Goal: Task Accomplishment & Management: Manage account settings

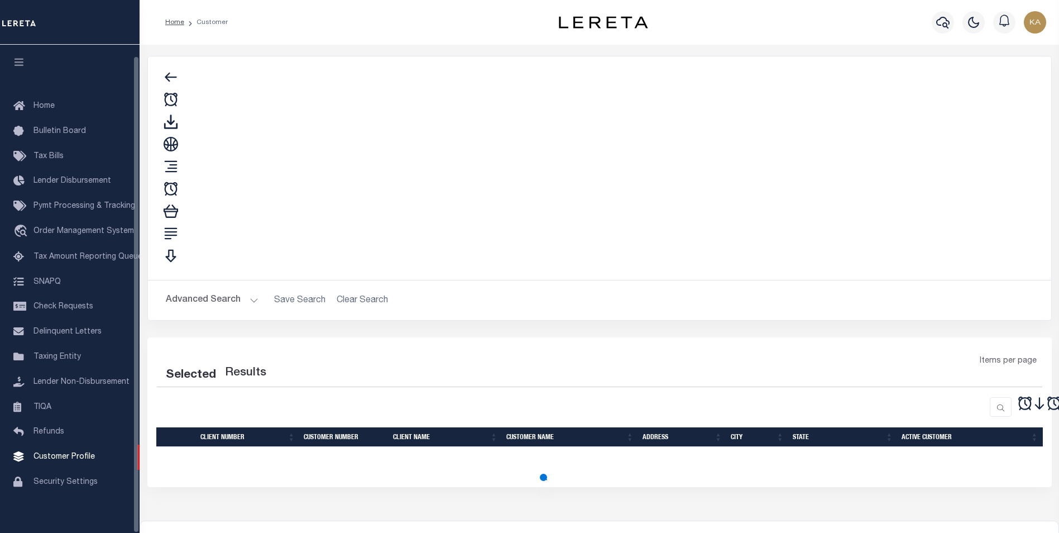
scroll to position [11, 0]
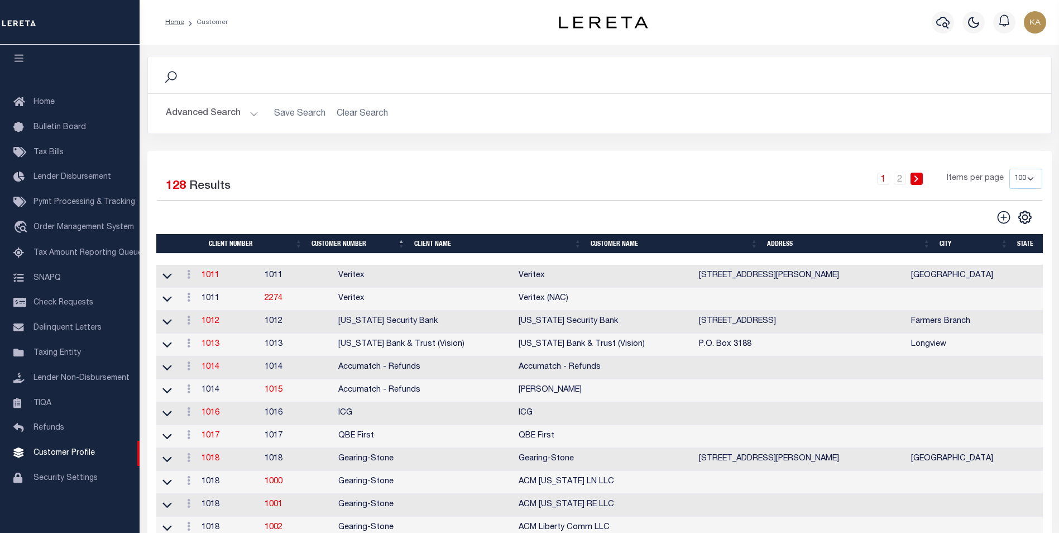
click at [701, 183] on div "1 2 Items per page 100 200 400" at bounding box center [712, 183] width 660 height 29
click at [606, 244] on th "Customer Name" at bounding box center [674, 244] width 176 height 20
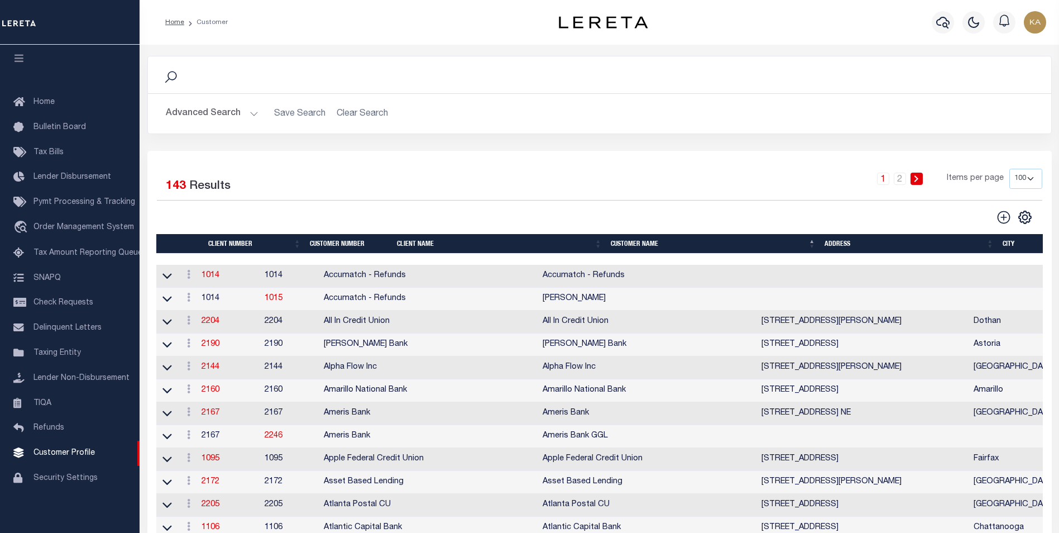
click at [1027, 176] on select "100 200 400" at bounding box center [1026, 179] width 33 height 20
select select "400"
click at [1010, 169] on select "100 200 400" at bounding box center [1026, 179] width 33 height 20
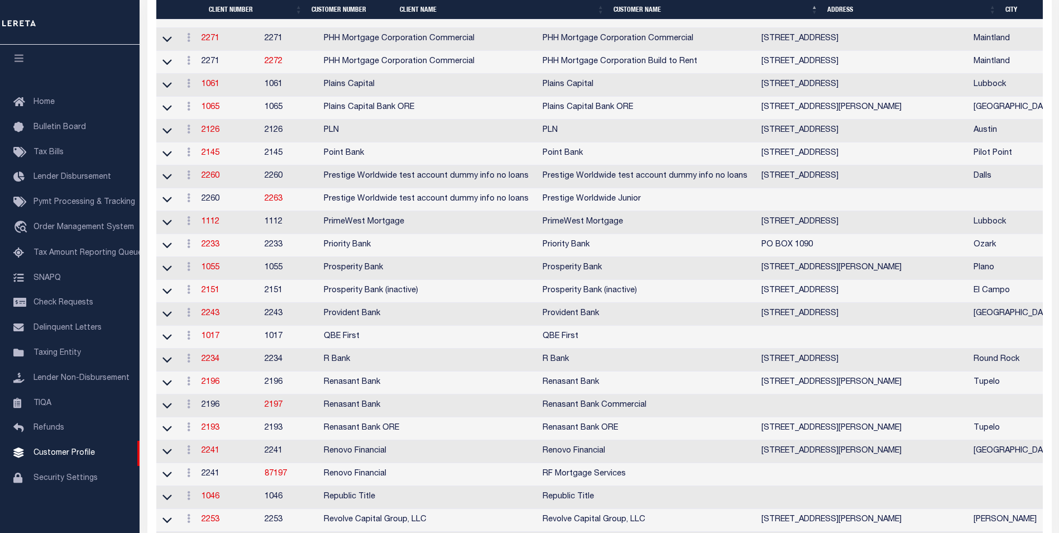
scroll to position [3949, 0]
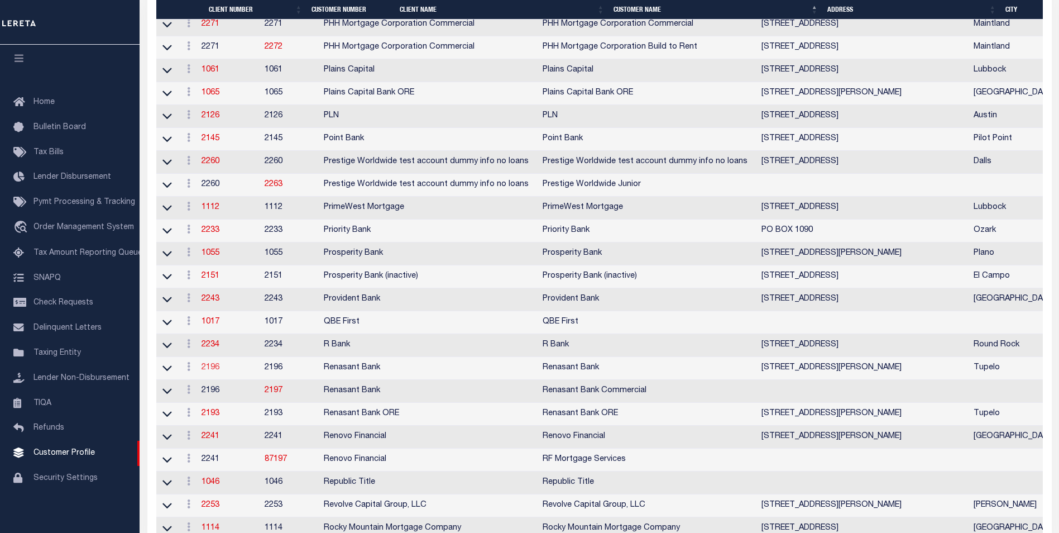
click at [219, 371] on link "2196" at bounding box center [211, 367] width 18 height 8
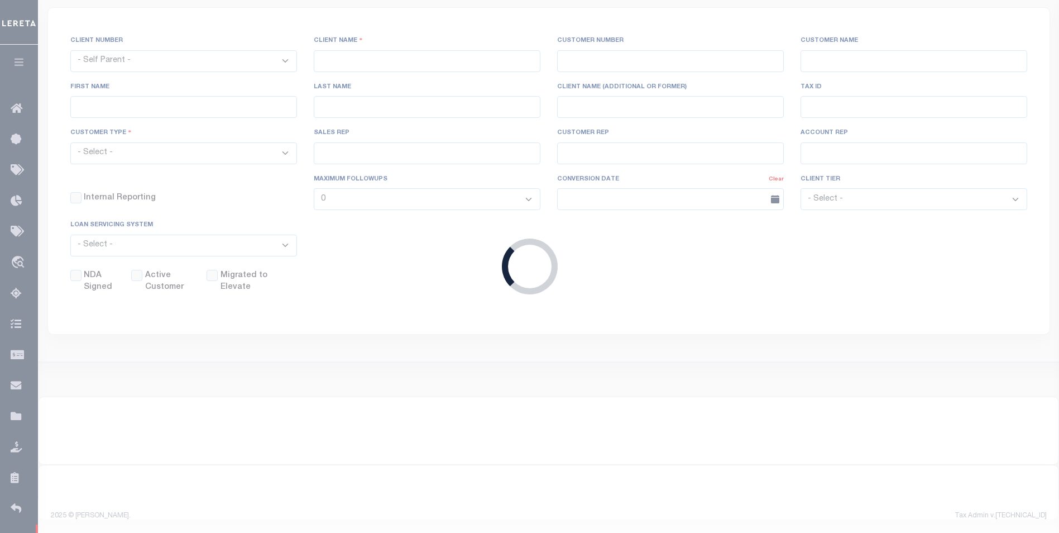
scroll to position [171, 0]
select select
type input "Renasant Bank"
type input "2196"
type input "Renasant Bank"
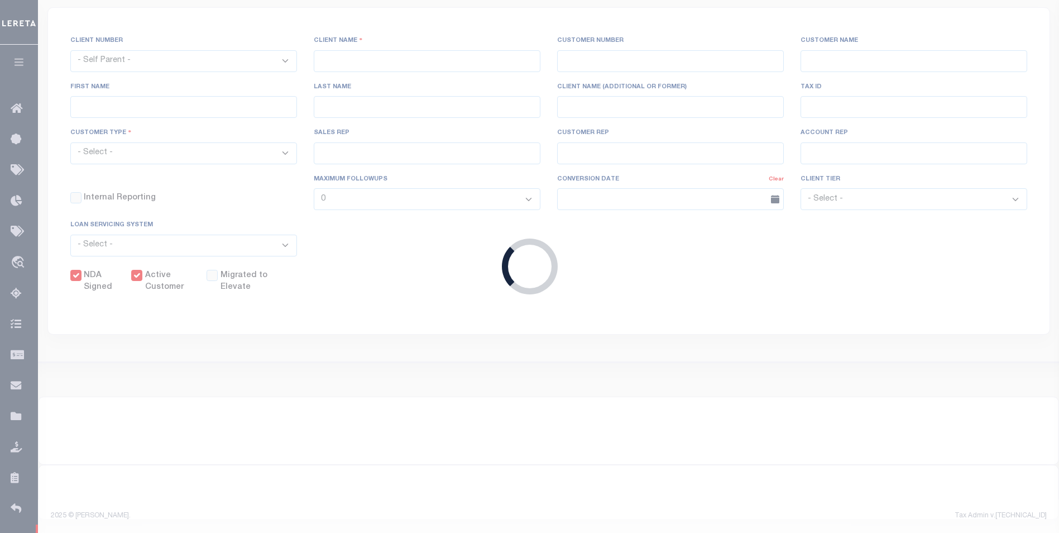
type input "[PERSON_NAME]"
select select "Mixed Portfolio"
type input "[PERSON_NAME]"
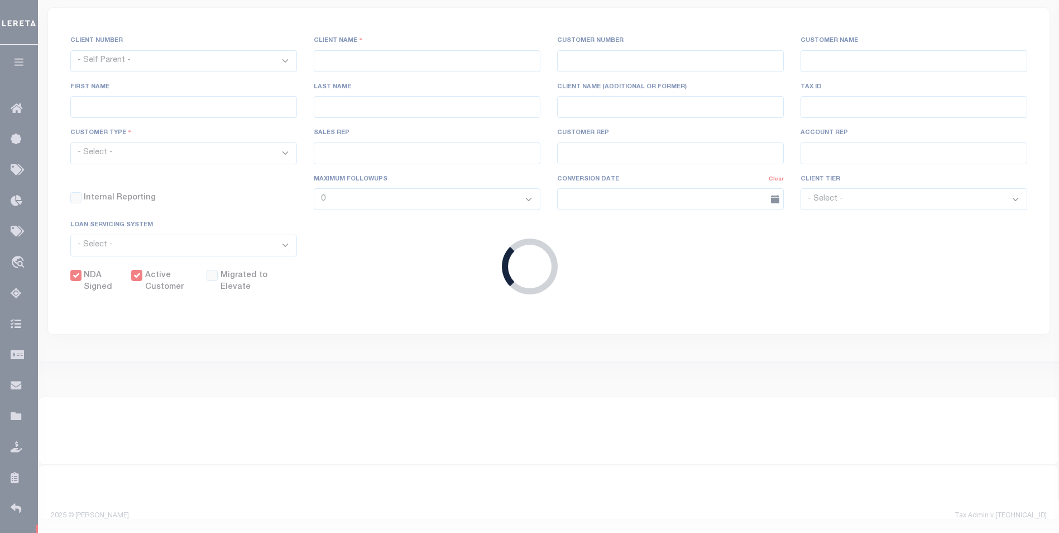
type input "[PERSON_NAME]"
checkbox input "true"
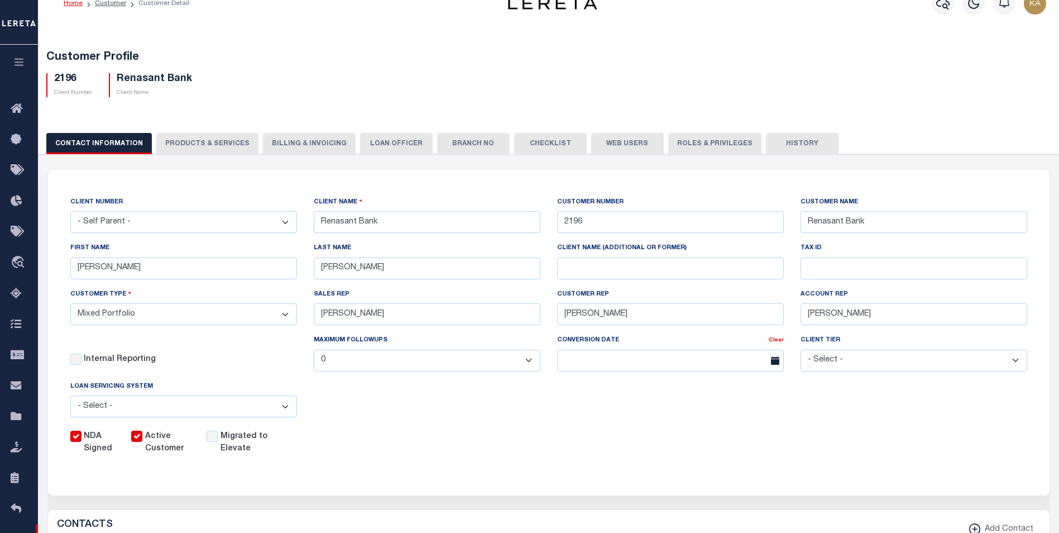
scroll to position [0, 0]
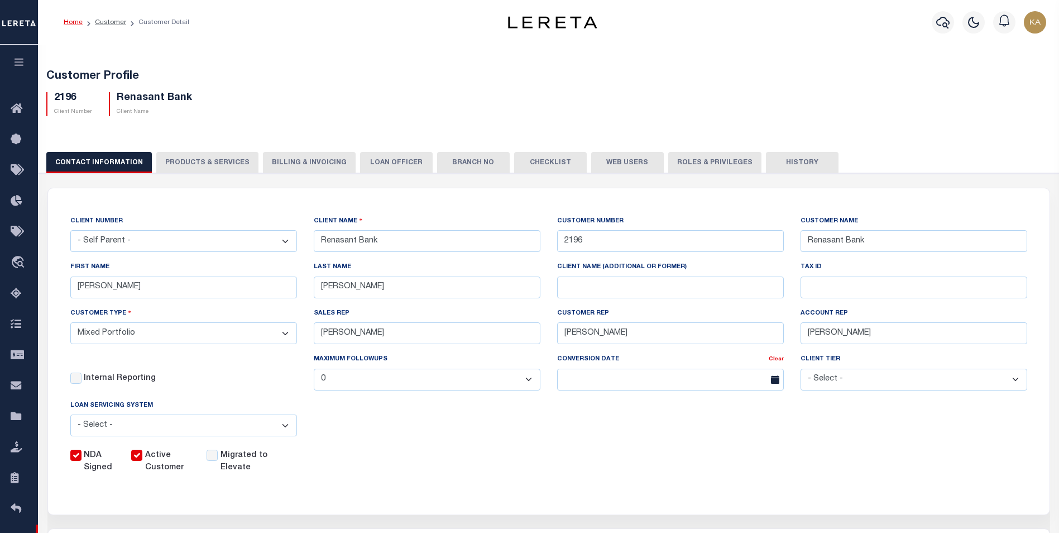
click at [210, 161] on button "PRODUCTS & SERVICES" at bounding box center [207, 162] width 102 height 21
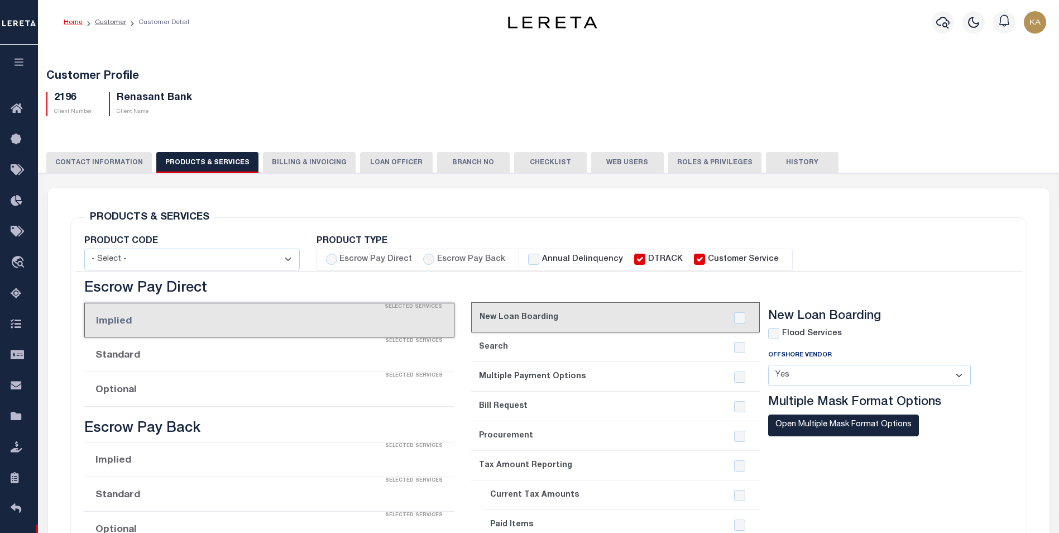
select select "STX"
radio input "true"
checkbox input "true"
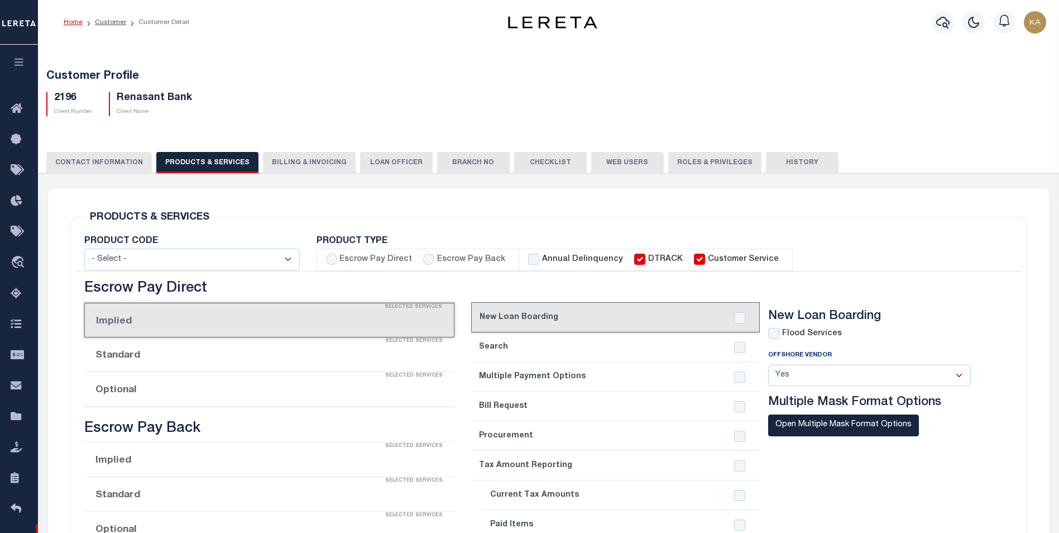
checkbox input "true"
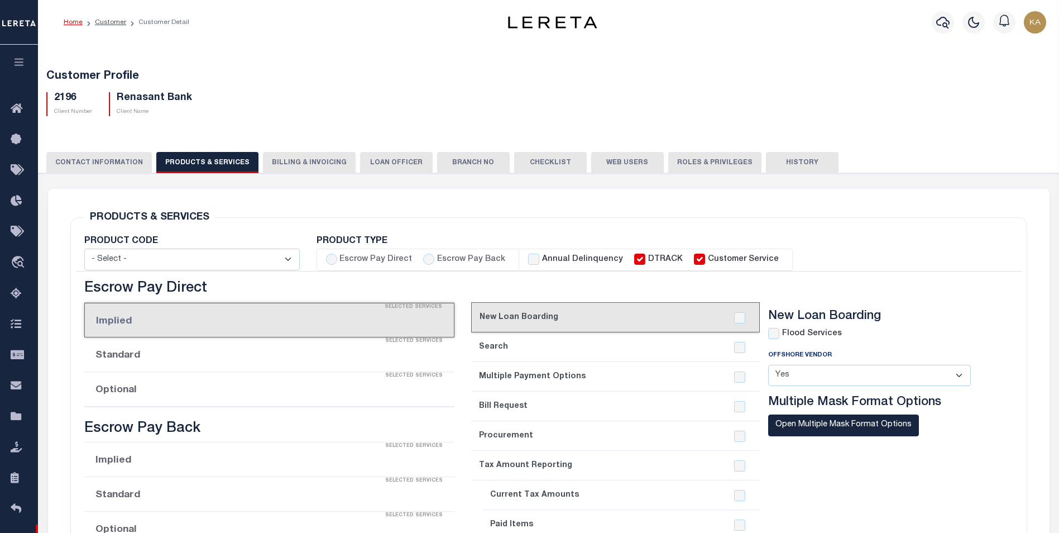
checkbox input "true"
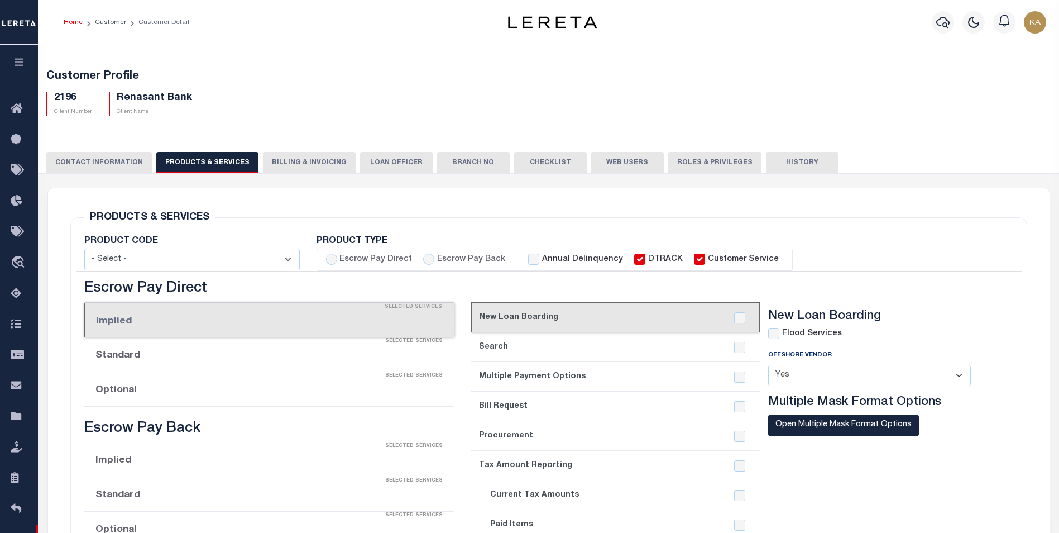
checkbox input "true"
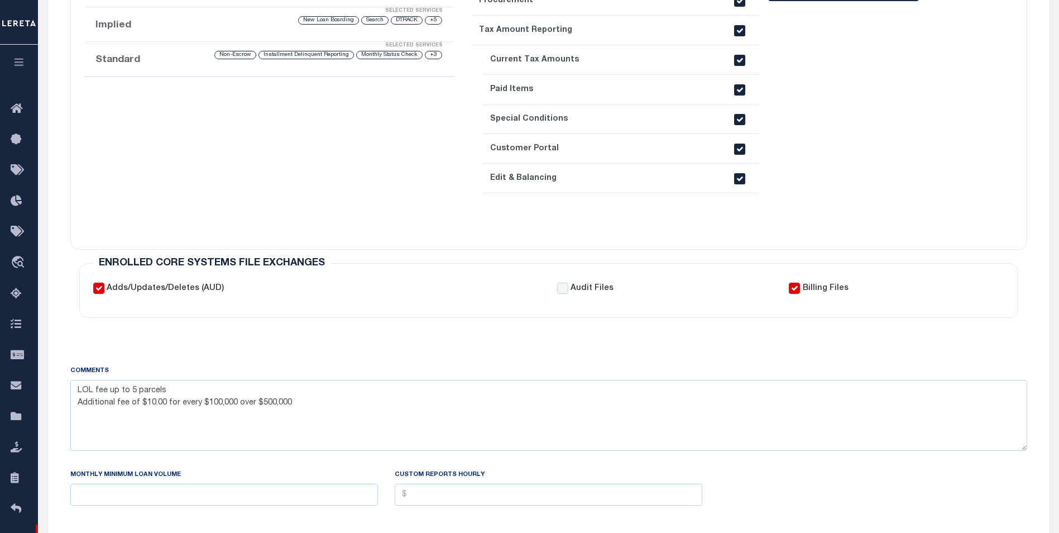
scroll to position [447, 0]
click at [291, 401] on textarea "LOL fee up to 5 parcels Additional fee of $10.00 for every $100,000 over $500,0…" at bounding box center [548, 414] width 957 height 70
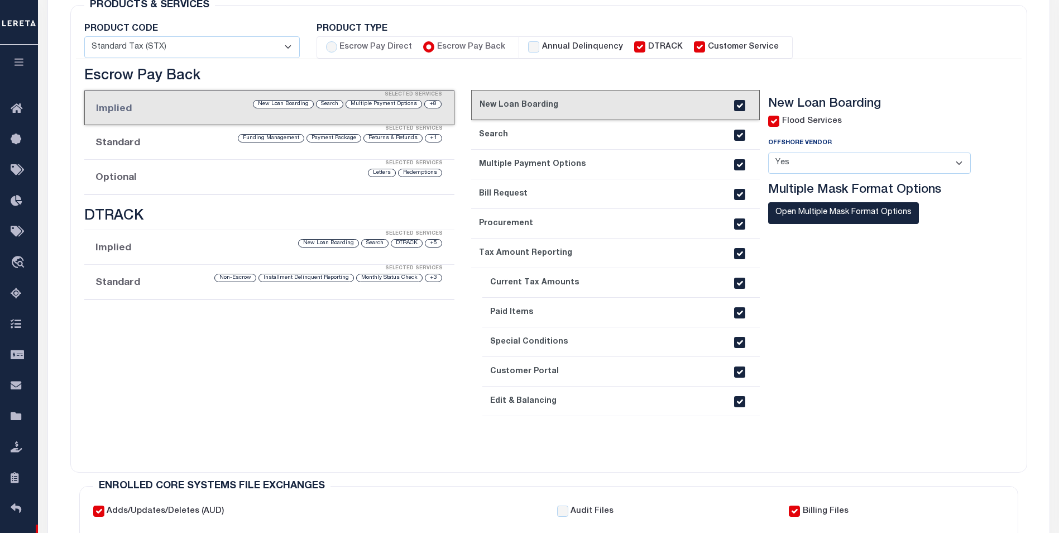
scroll to position [0, 0]
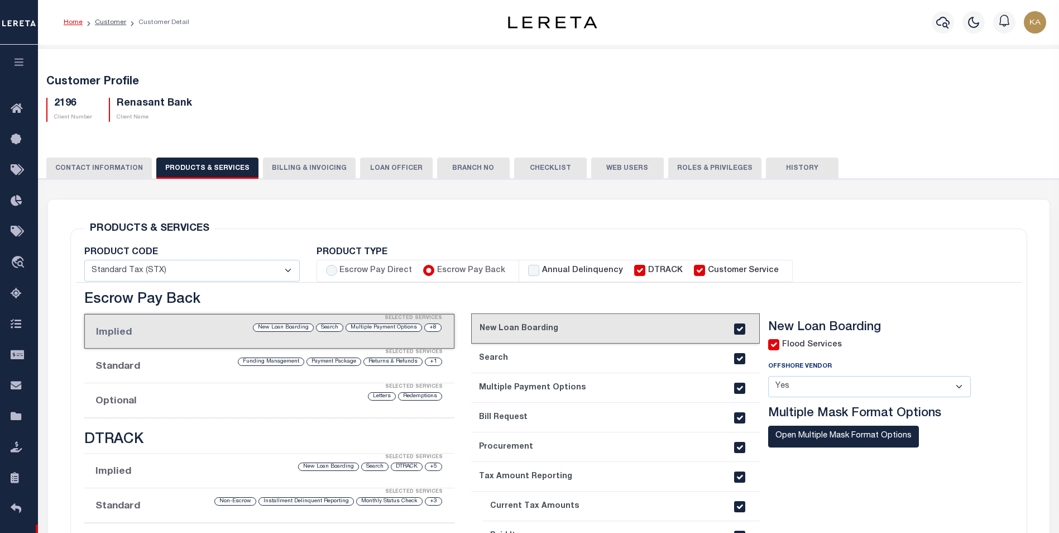
click at [298, 171] on button "Billing & Invoicing" at bounding box center [309, 167] width 93 height 21
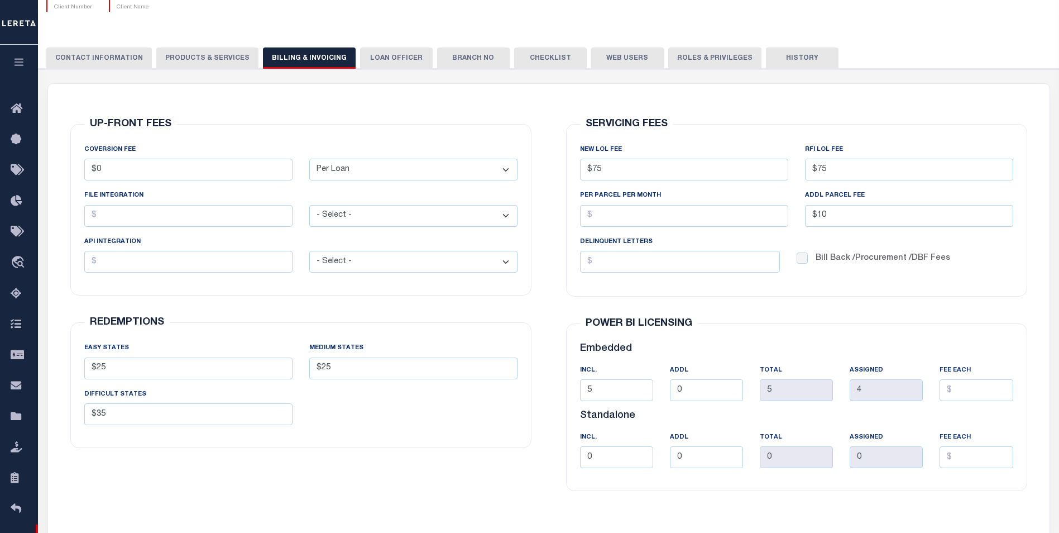
scroll to position [105, 0]
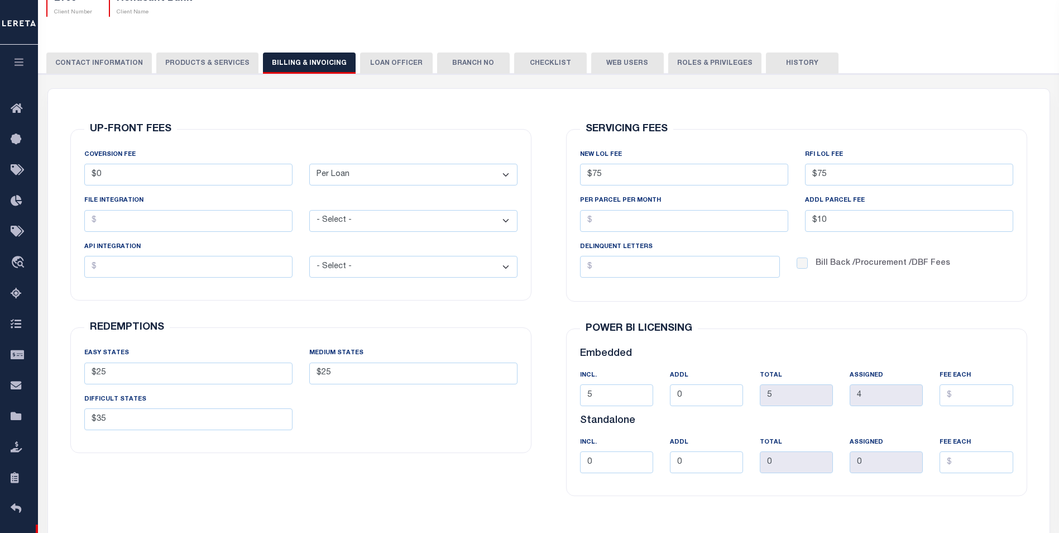
click at [390, 63] on button "LOAN OFFICER" at bounding box center [396, 62] width 73 height 21
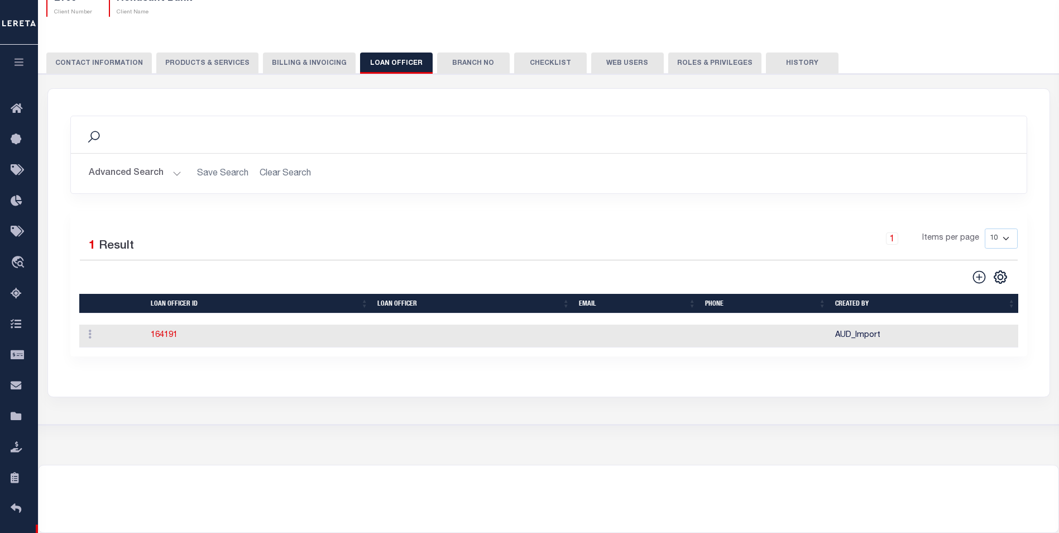
click at [611, 63] on button "Web Users" at bounding box center [627, 62] width 73 height 21
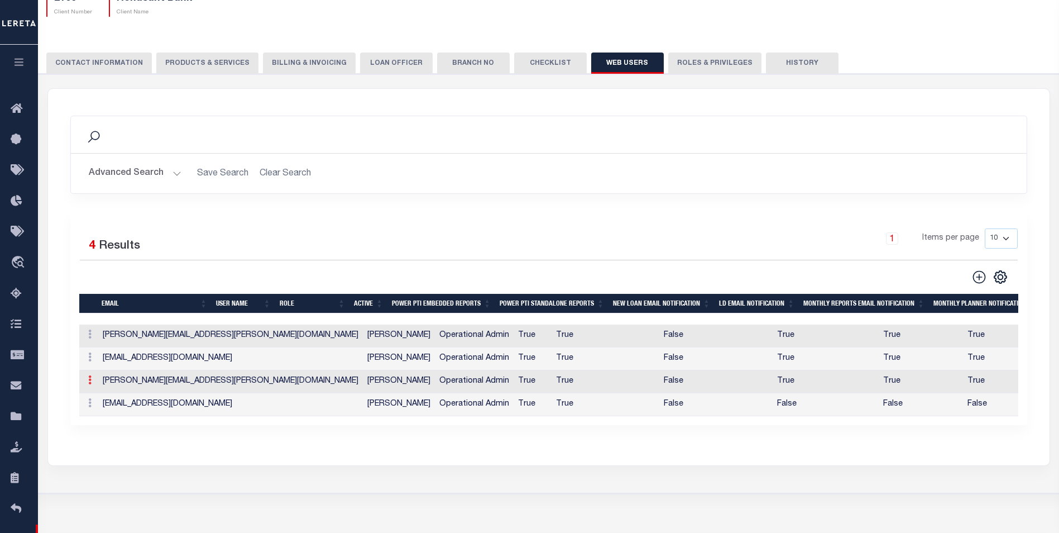
click at [91, 382] on icon at bounding box center [89, 379] width 3 height 9
click at [107, 416] on link "Edit" at bounding box center [109, 415] width 51 height 18
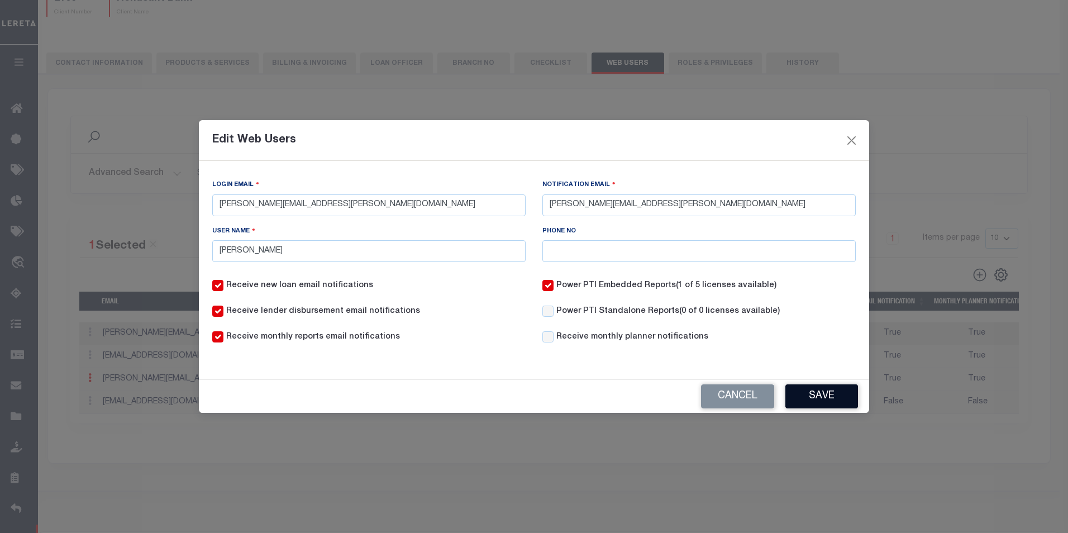
click at [823, 392] on button "Save" at bounding box center [821, 396] width 73 height 24
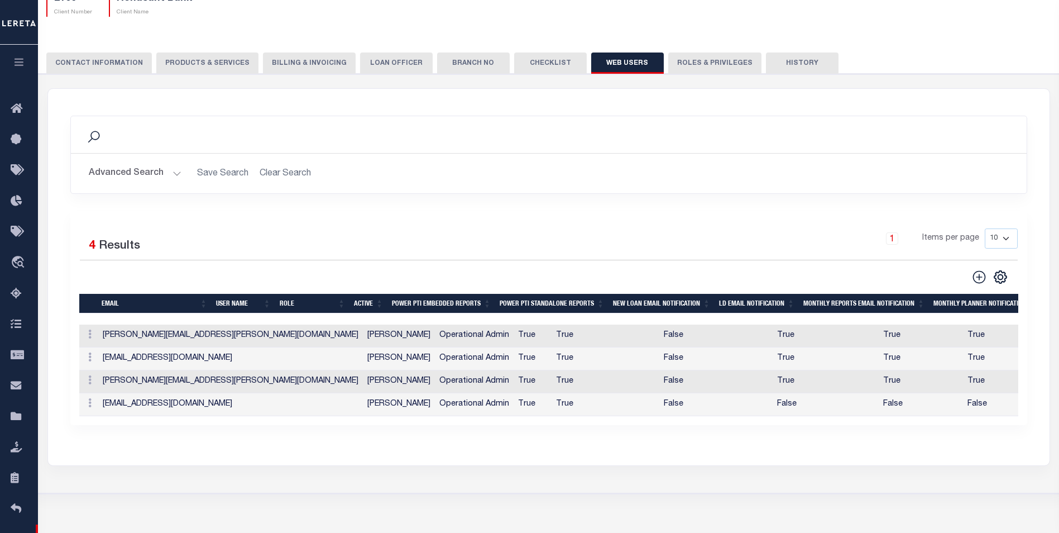
click at [305, 64] on button "Billing & Invoicing" at bounding box center [309, 62] width 93 height 21
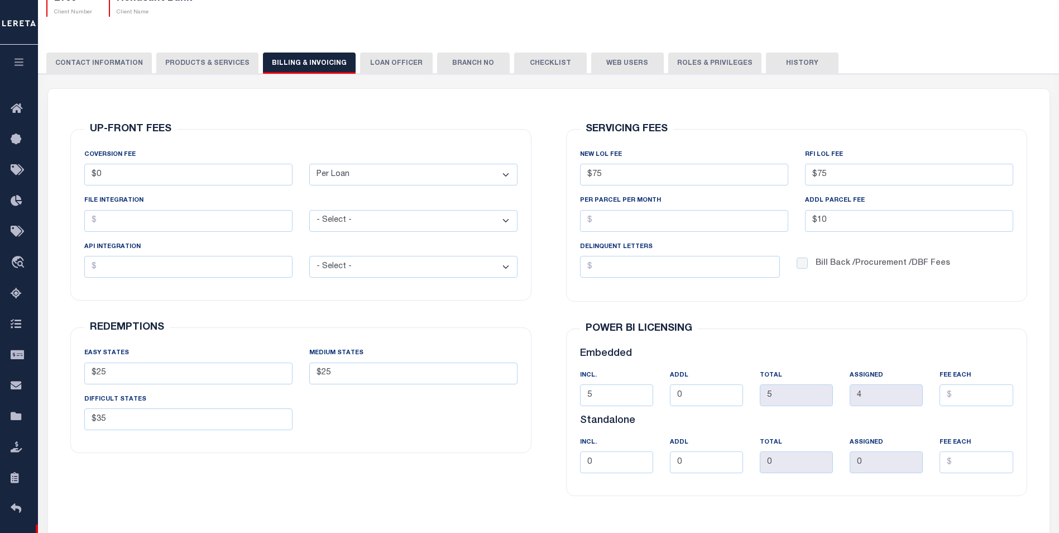
click at [995, 291] on div "SERVICING FEES NEW LOL FEE $75 RFI LOL Fee $75 PER PARCEL PER MONTH $10" at bounding box center [796, 215] width 461 height 173
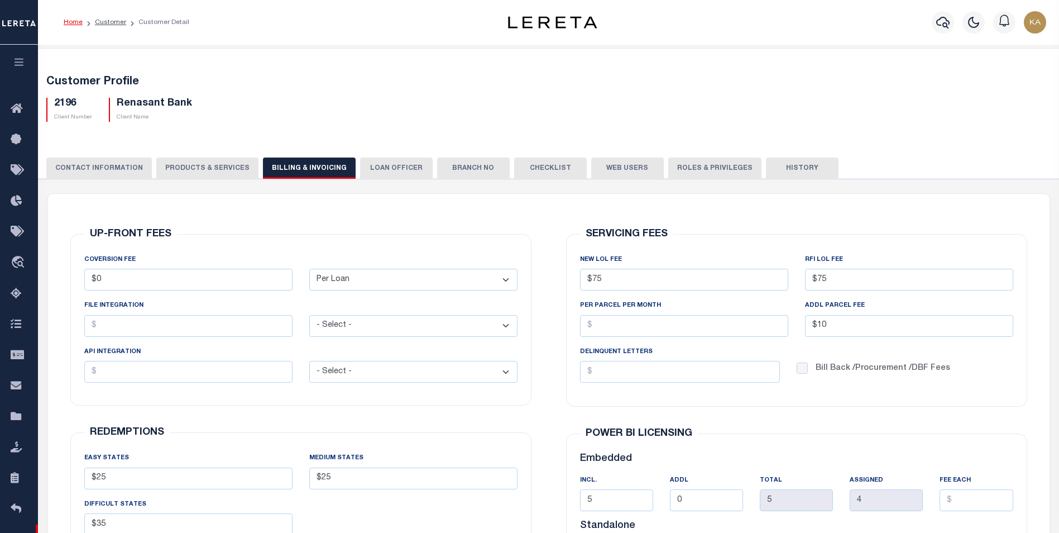
click at [19, 62] on icon "button" at bounding box center [19, 62] width 13 height 10
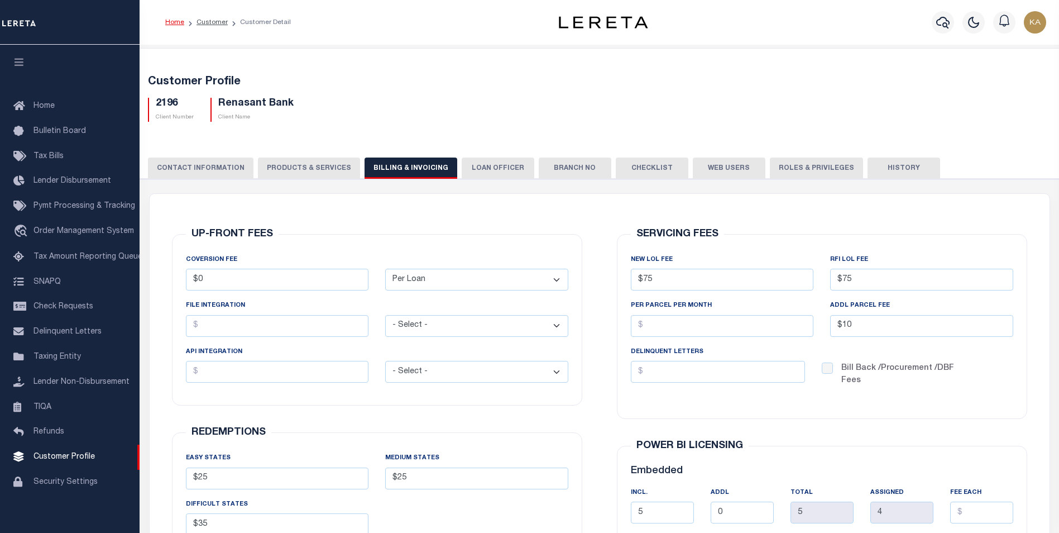
scroll to position [11, 0]
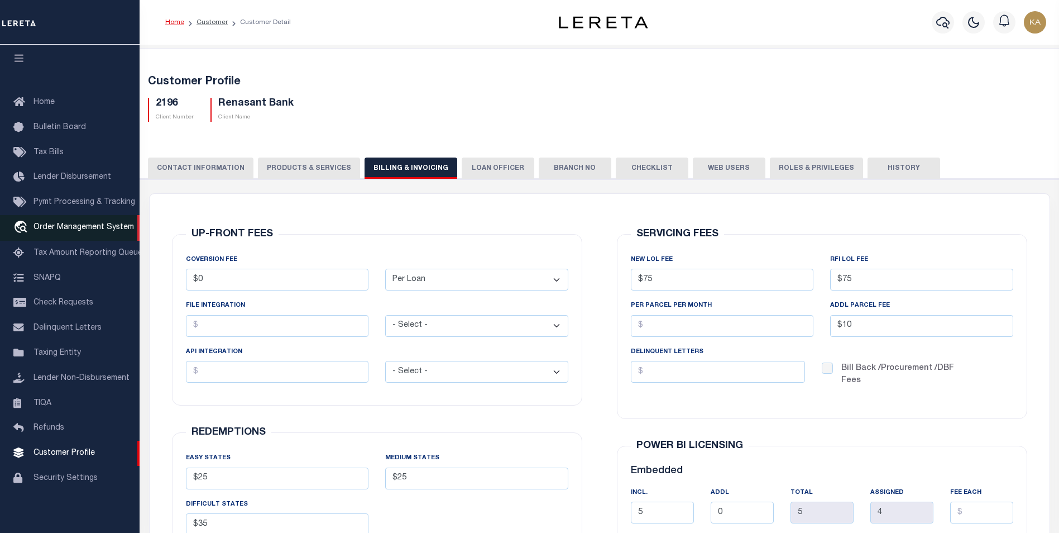
click at [82, 223] on span "Order Management System" at bounding box center [84, 227] width 101 height 8
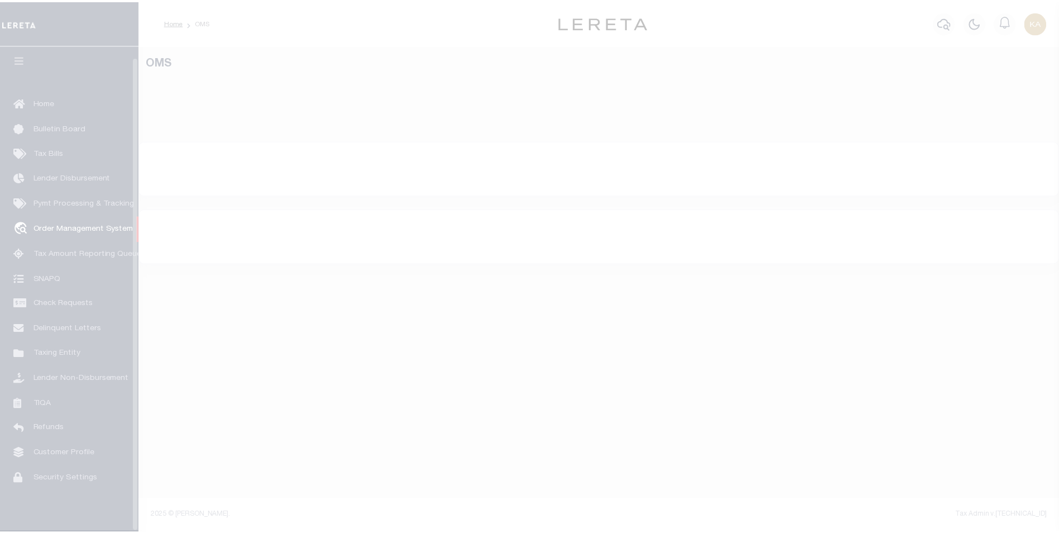
scroll to position [11, 0]
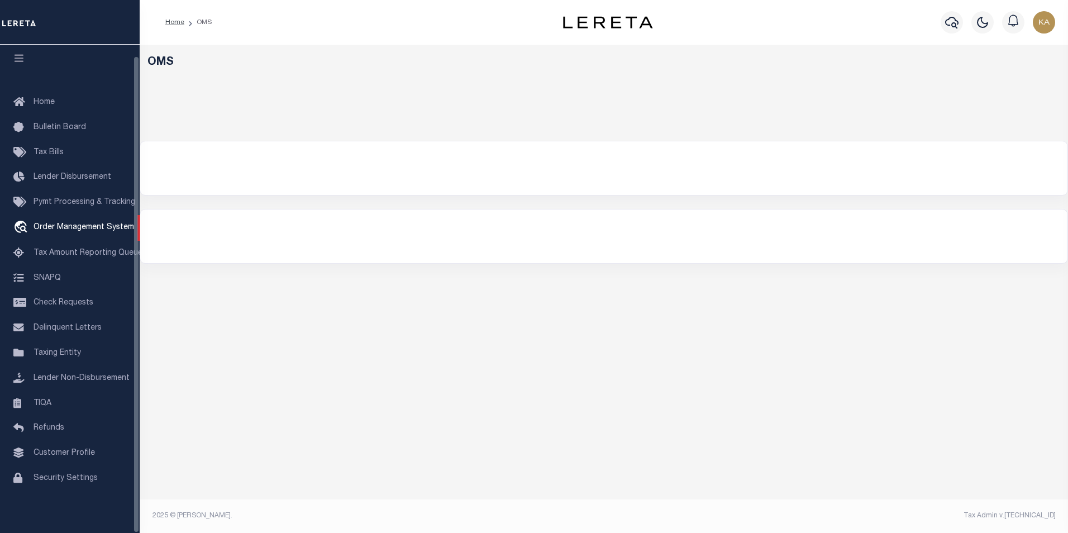
select select "200"
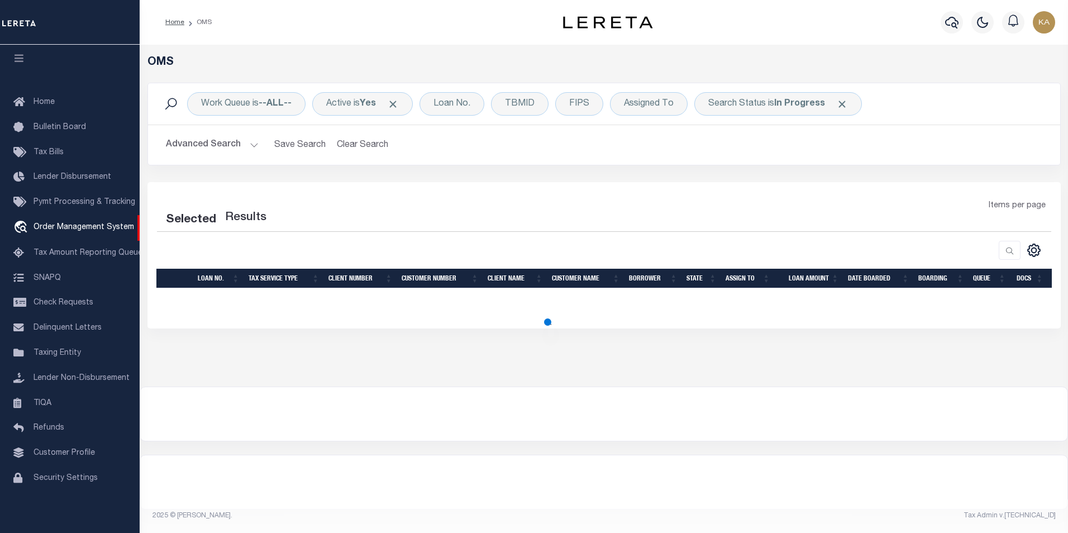
select select "200"
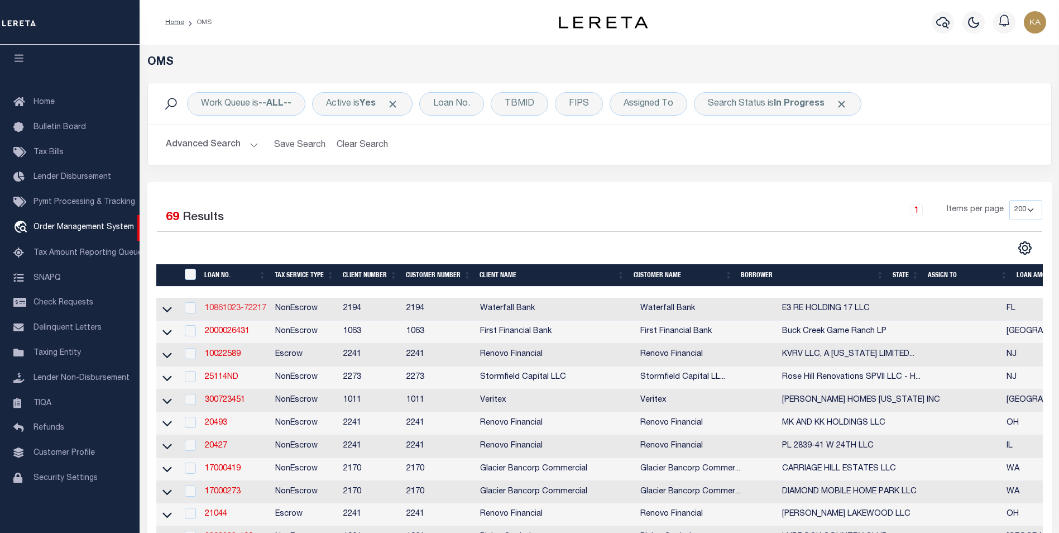
click at [243, 308] on link "10861023-72217" at bounding box center [235, 308] width 61 height 8
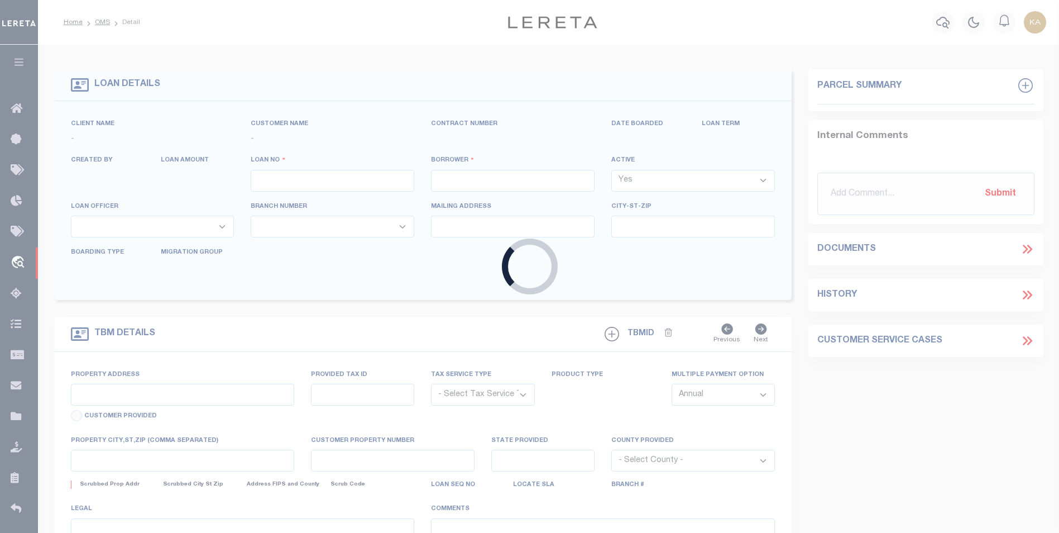
type input "10861023-72217"
type input "E3 RE HOLDING 17 LLC"
select select
type input "200 2ND AVE S PMB 466"
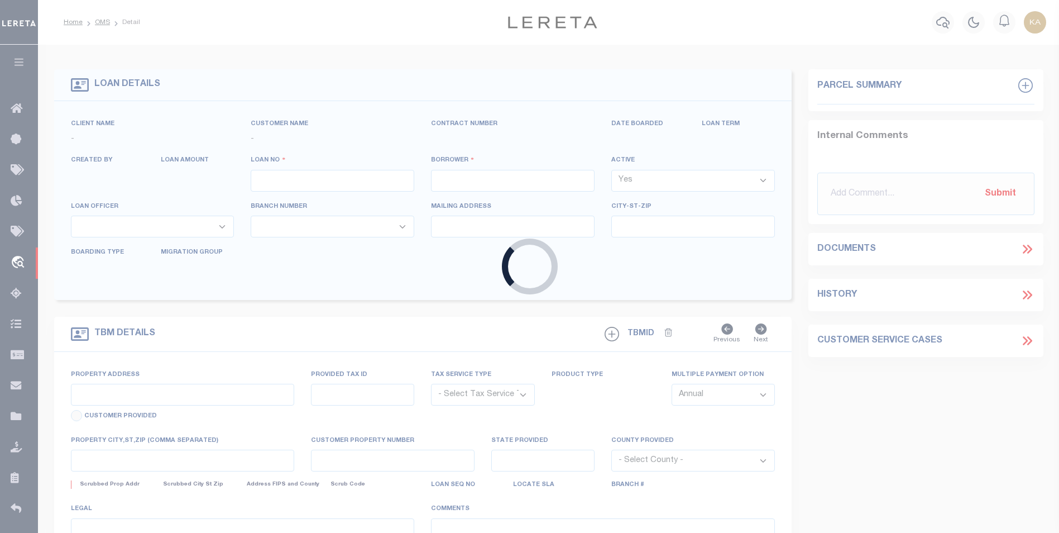
type input "ST PETERSBURG FL 33701-4313"
select select "10"
select select "NonEscrow"
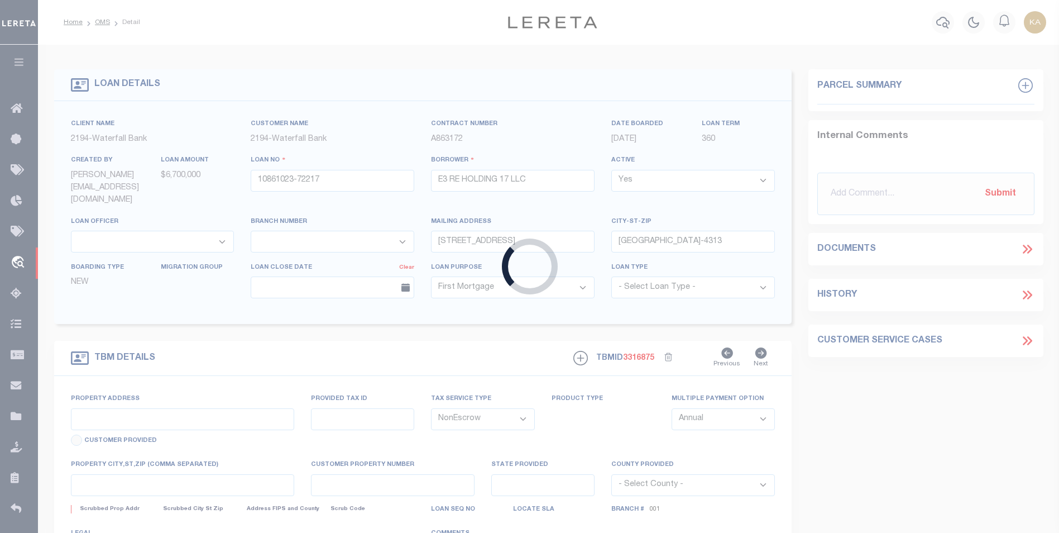
type input "12700 GULF BLVD"
type input "15-31-15-60314-000-0000"
select select
type input "TREASURE ISLAND FL 33706"
type input "FL"
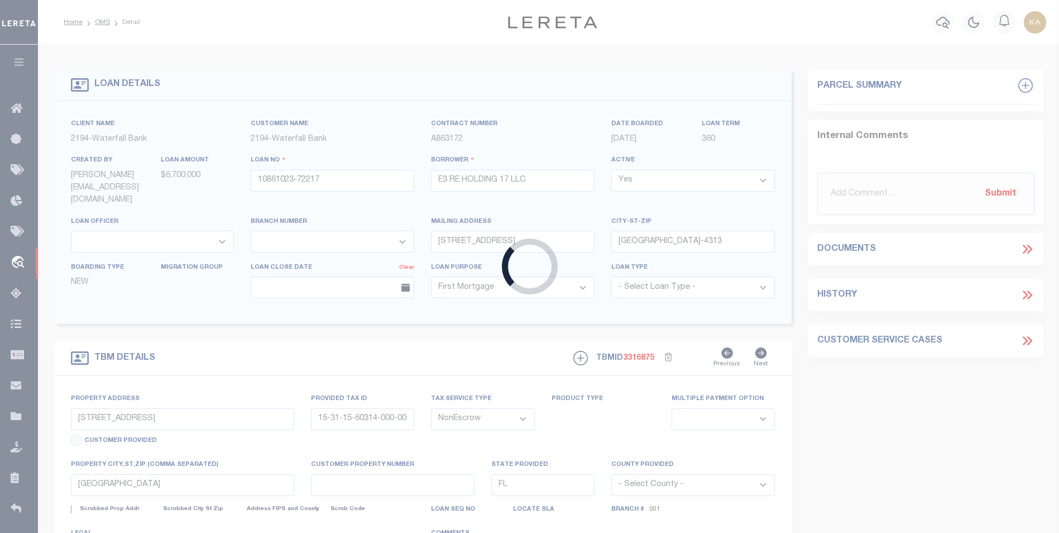
select select
type textarea "SEE EXHIBIT A"
select select "53804"
select select "5527"
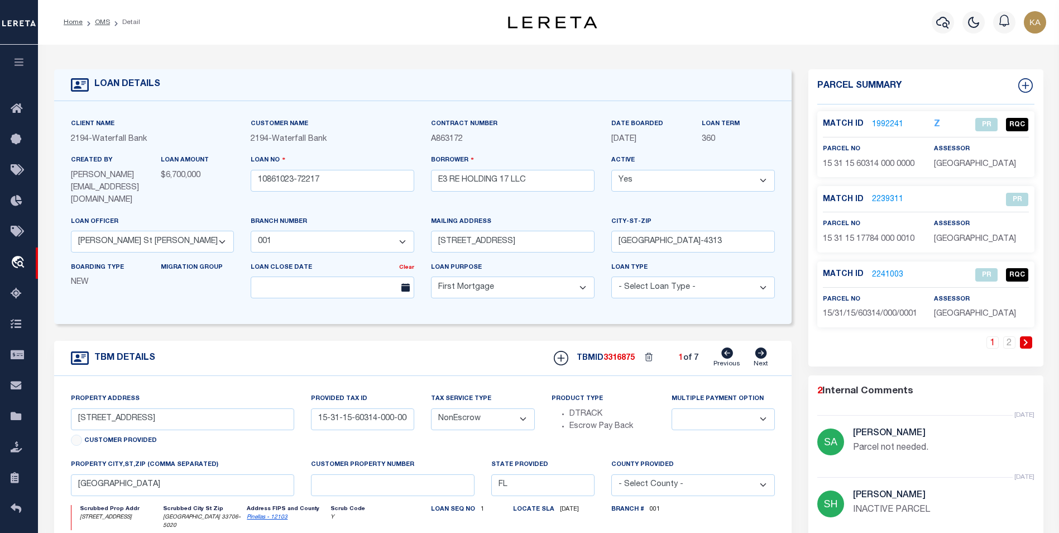
click at [760, 347] on icon at bounding box center [761, 352] width 12 height 11
type input "15-31-15-60314-000-0002"
select select
type input "TREASURE ISLAND FL 33706"
select select
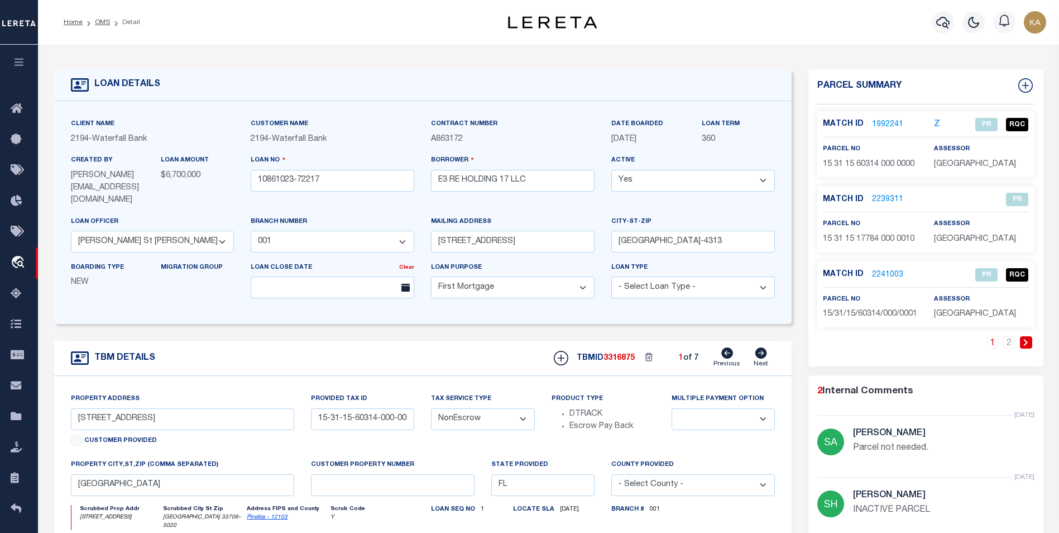
type textarea "SEE EXHIBIT "A""
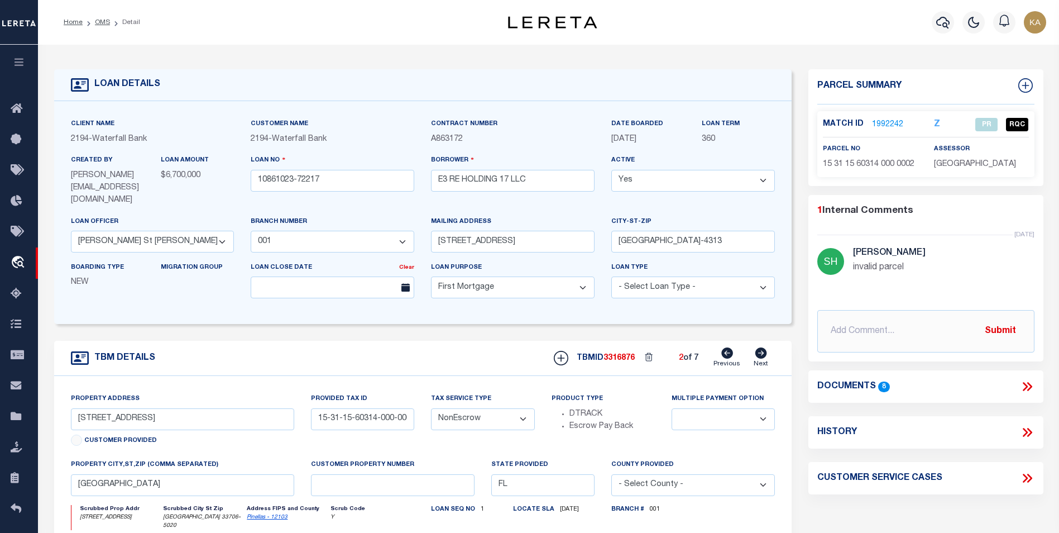
click at [893, 122] on link "1992242" at bounding box center [887, 125] width 31 height 12
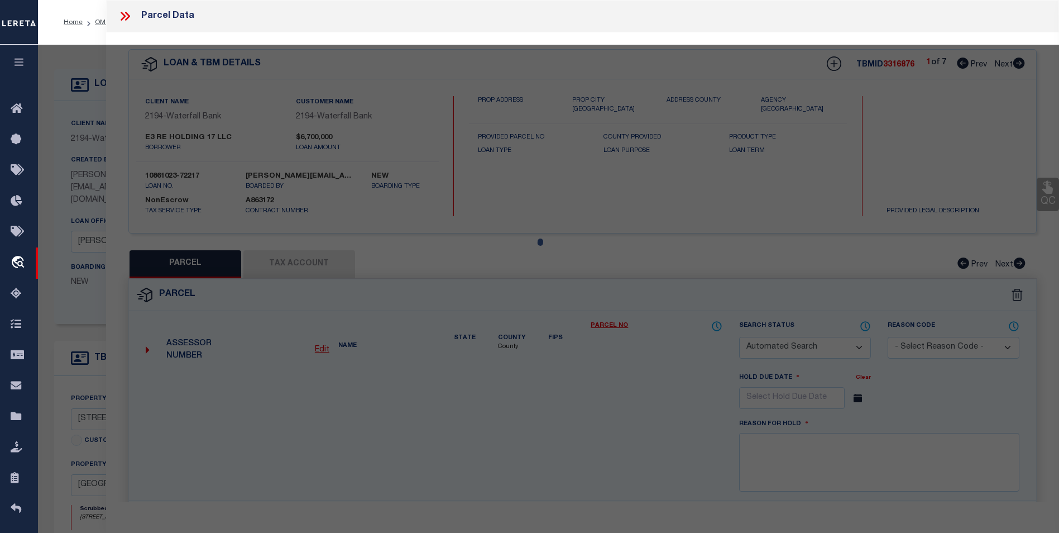
checkbox input "false"
select select "PR"
select select "099"
type input "AKE ERIKSSON INC"
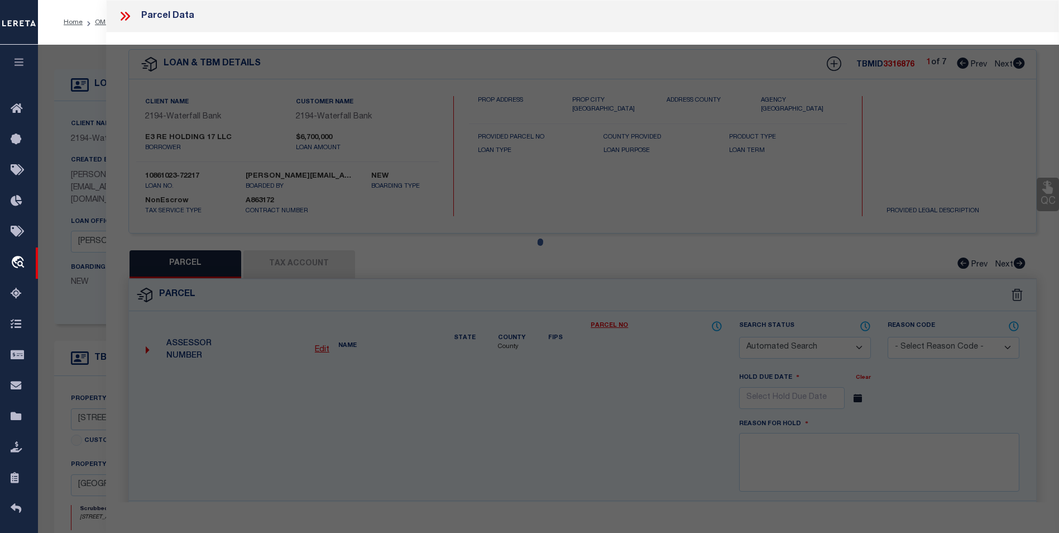
select select "AGW"
select select
type input "12700 GULF BLVD"
type input "TREASURE ISLAND"
type textarea "NORDVIND CONDO (COMMON AREAS LYING E OF SUNSHINE LN)"
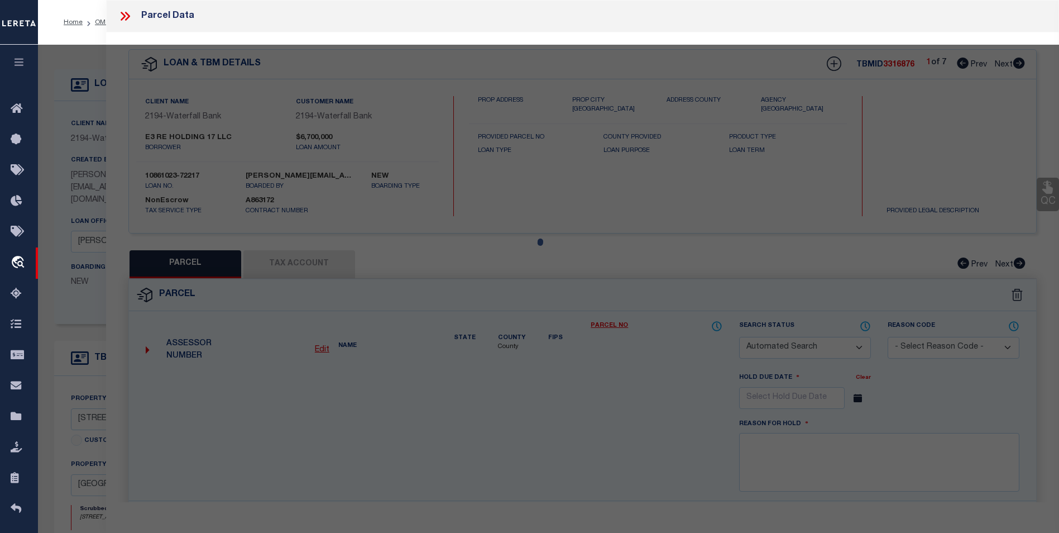
type textarea "8/25/25 unable to verify new/correct parcel. Spoke with appraisal state - parce…"
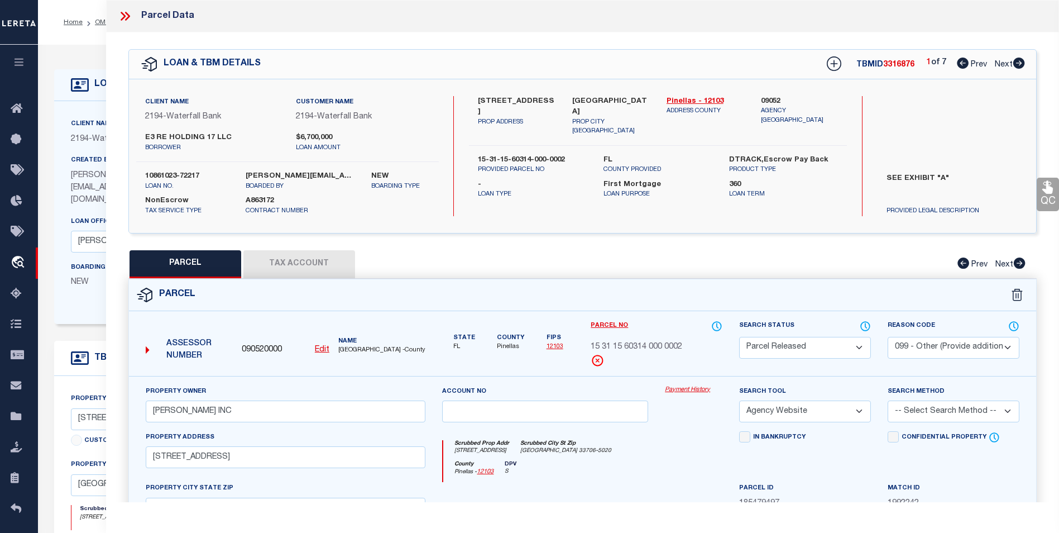
click at [293, 260] on button "Tax Account" at bounding box center [299, 264] width 112 height 28
select select "100"
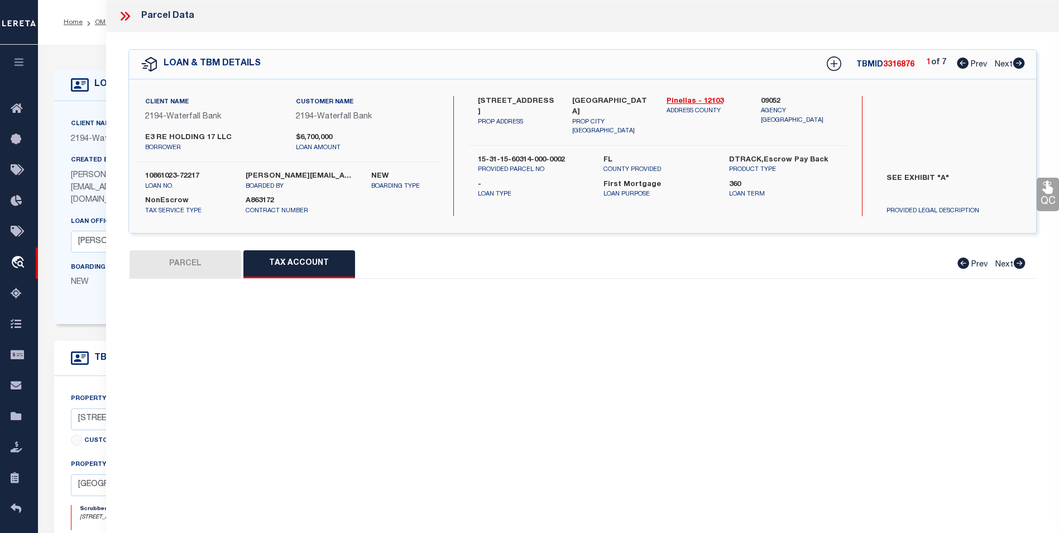
select select "100"
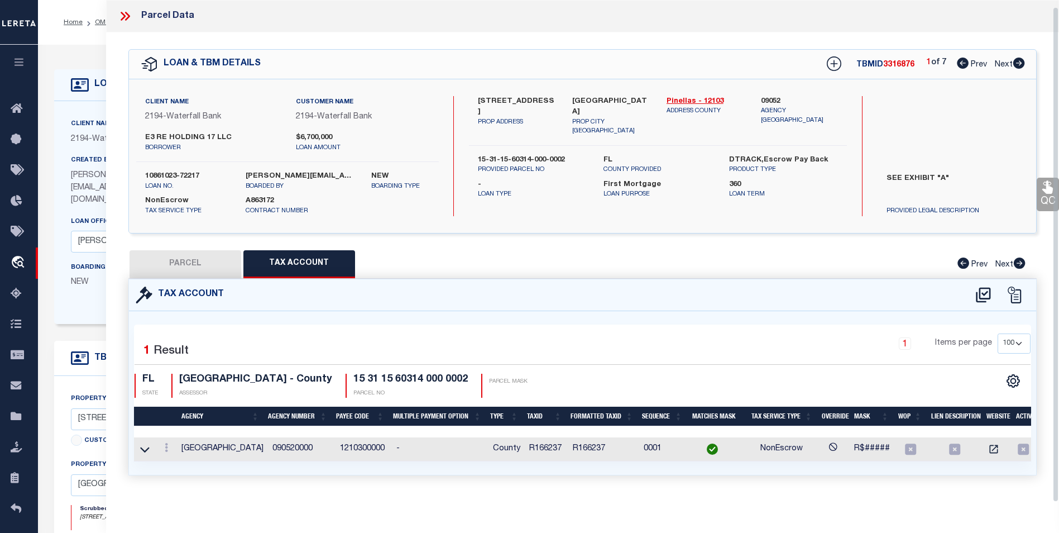
scroll to position [7, 0]
click at [205, 255] on button "PARCEL" at bounding box center [186, 264] width 112 height 28
select select "AS"
select select
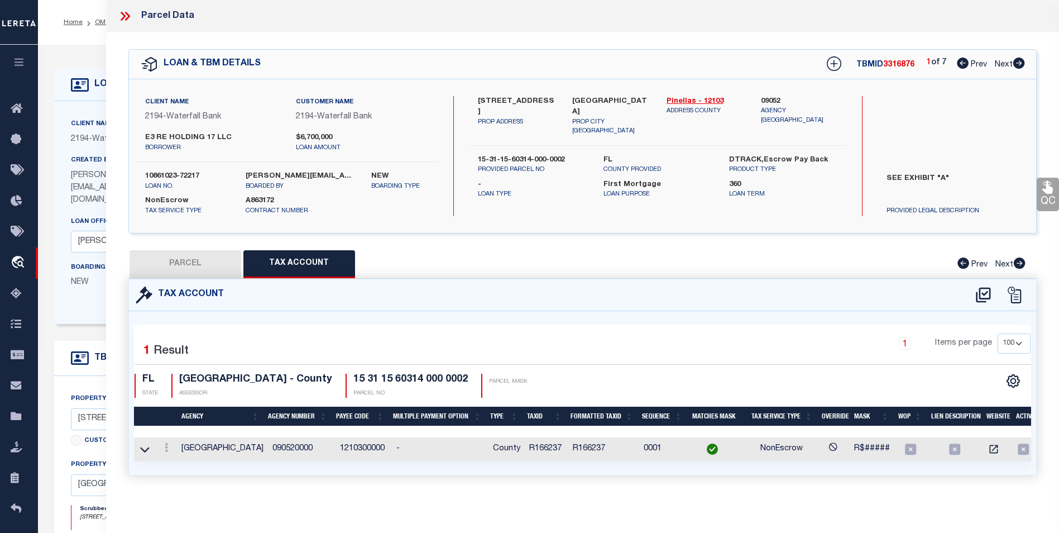
checkbox input "false"
select select "PR"
select select "099"
type input "AKE ERIKSSON INC"
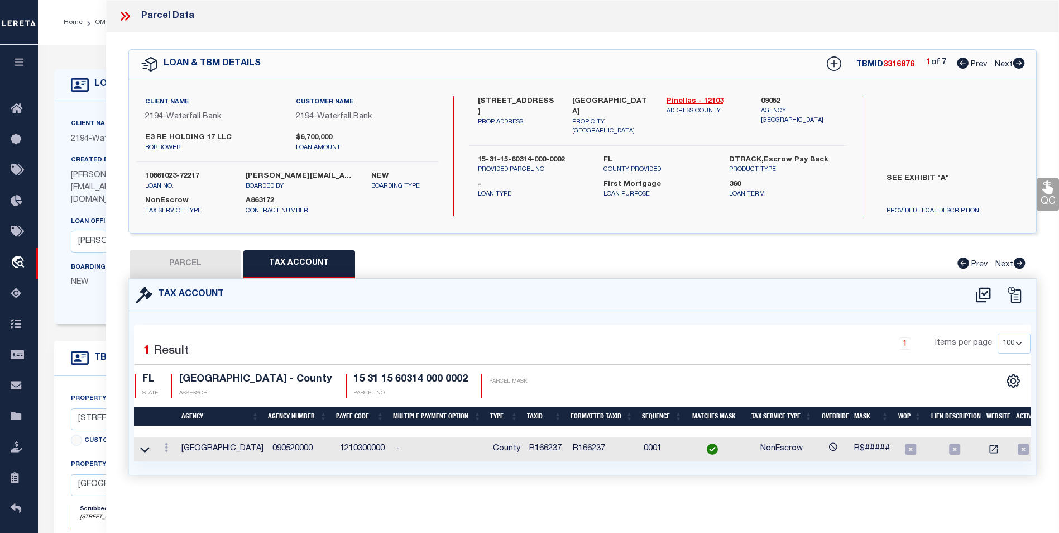
select select "AGW"
select select
type input "12700 GULF BLVD"
type input "TREASURE ISLAND"
type textarea "NORDVIND CONDO (COMMON AREAS LYING E OF SUNSHINE LN)"
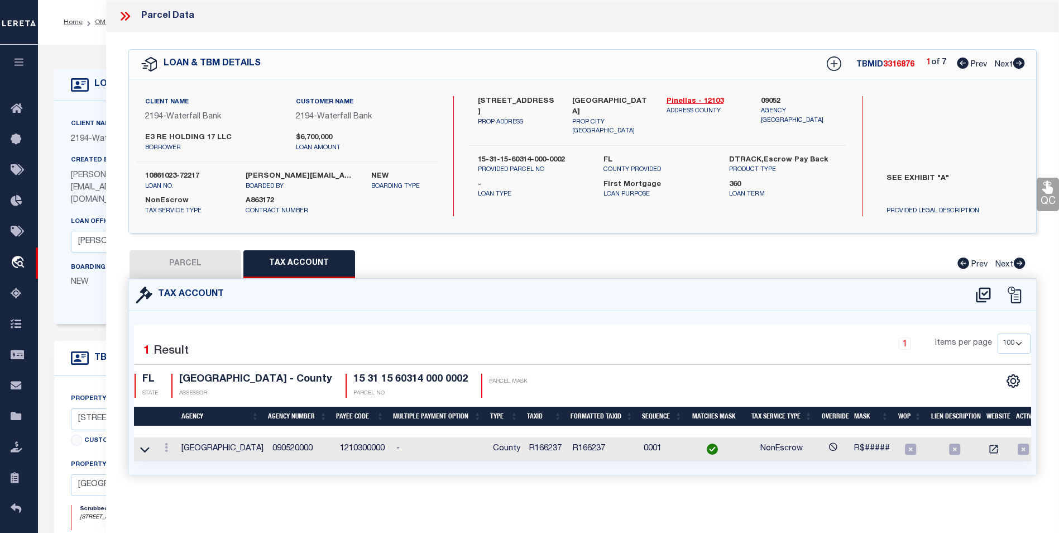
type textarea "8/25/25 unable to verify new/correct parcel. Spoke with appraisal state - parce…"
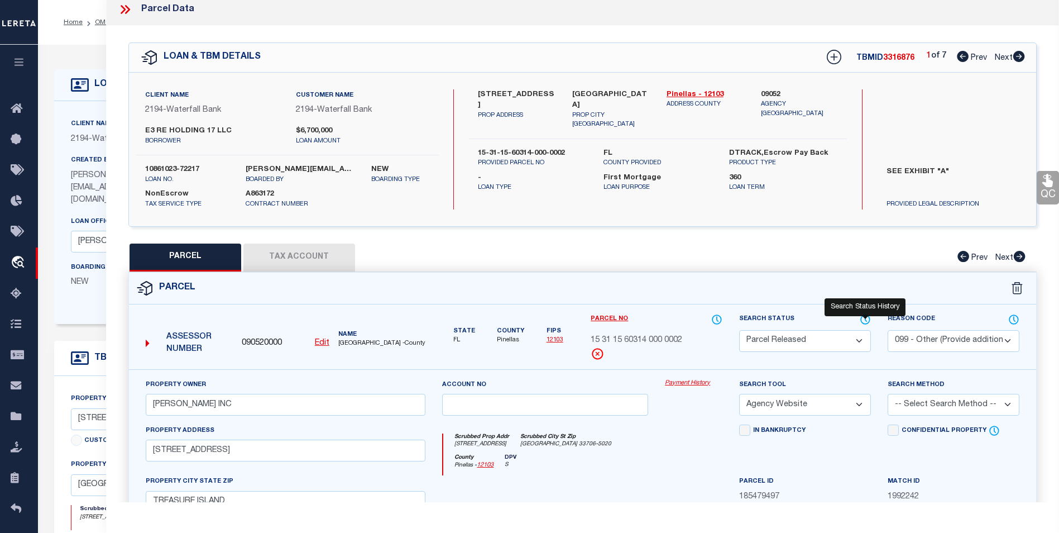
click at [868, 317] on icon at bounding box center [865, 319] width 11 height 12
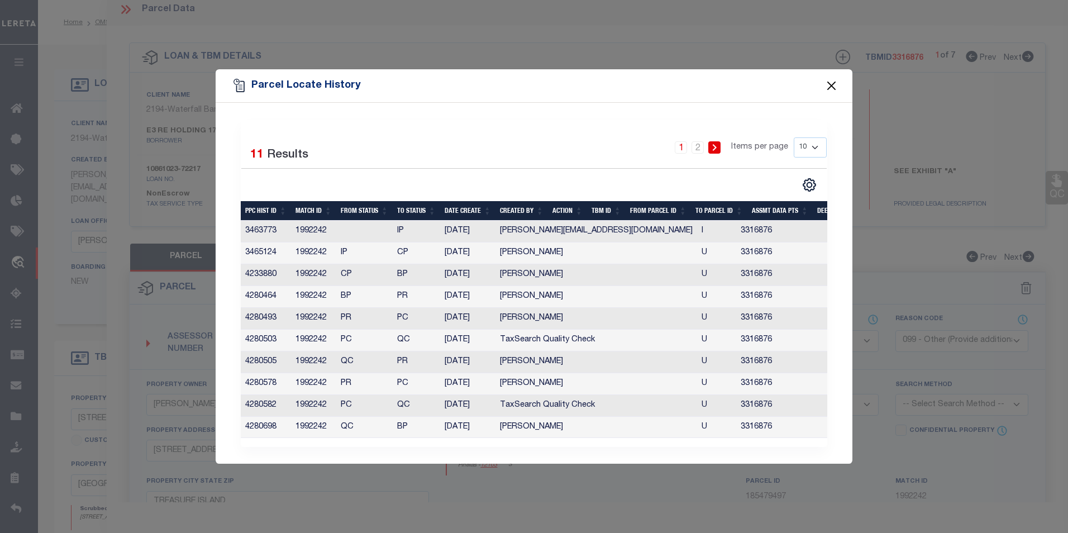
click at [827, 81] on button "Close" at bounding box center [831, 85] width 15 height 15
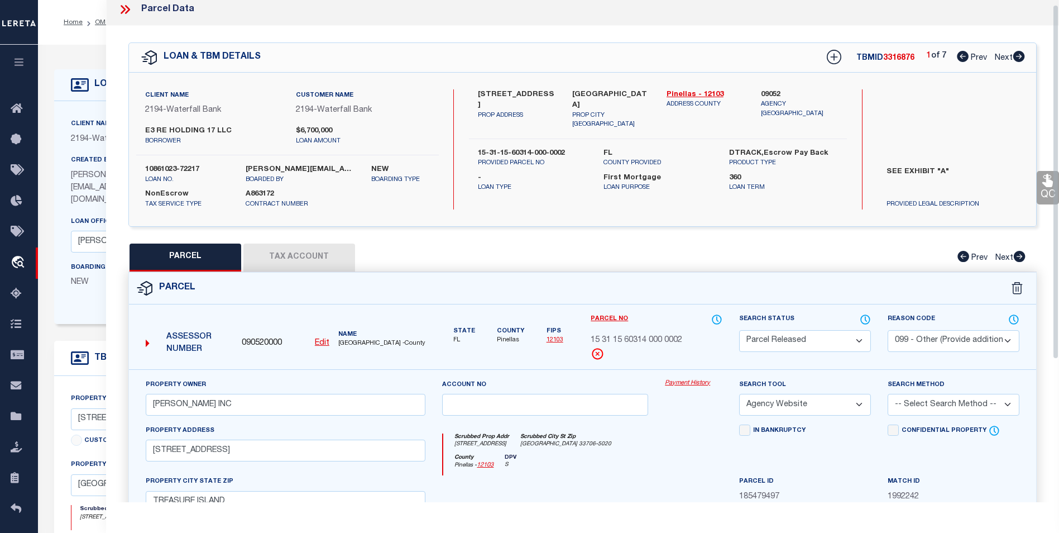
click at [685, 380] on link "Payment History" at bounding box center [694, 383] width 58 height 9
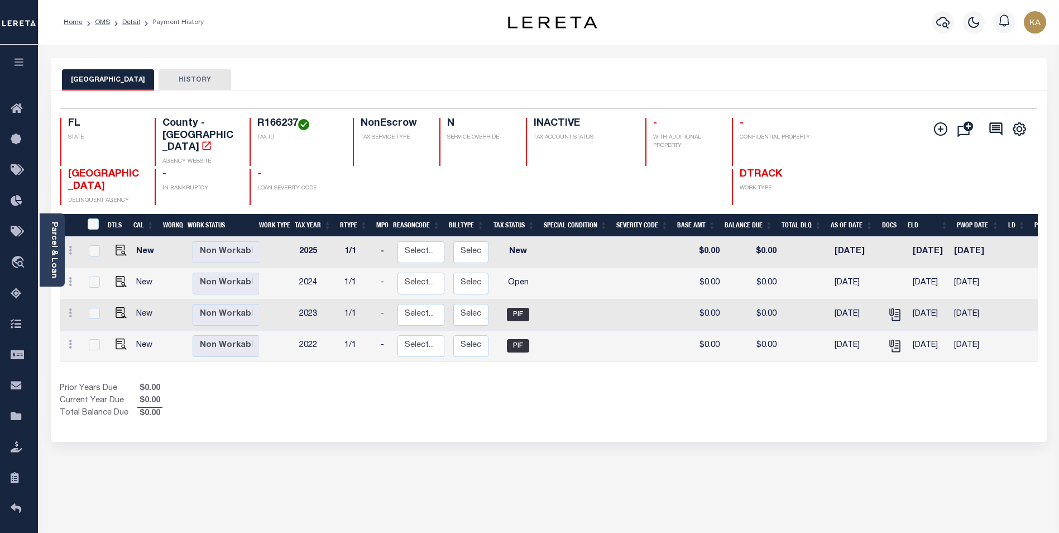
click at [15, 63] on icon "button" at bounding box center [19, 62] width 13 height 10
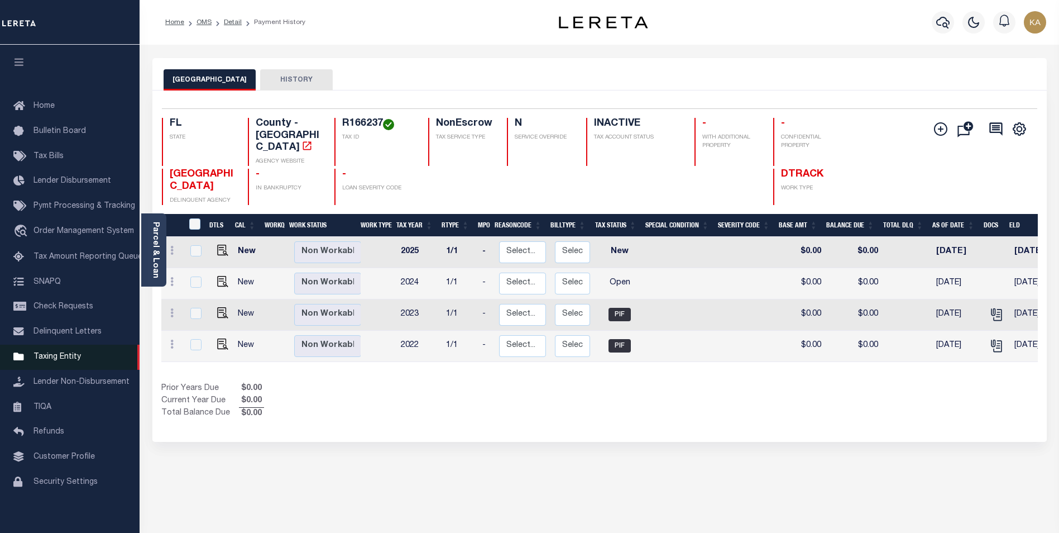
click at [46, 361] on span "Taxing Entity" at bounding box center [57, 357] width 47 height 8
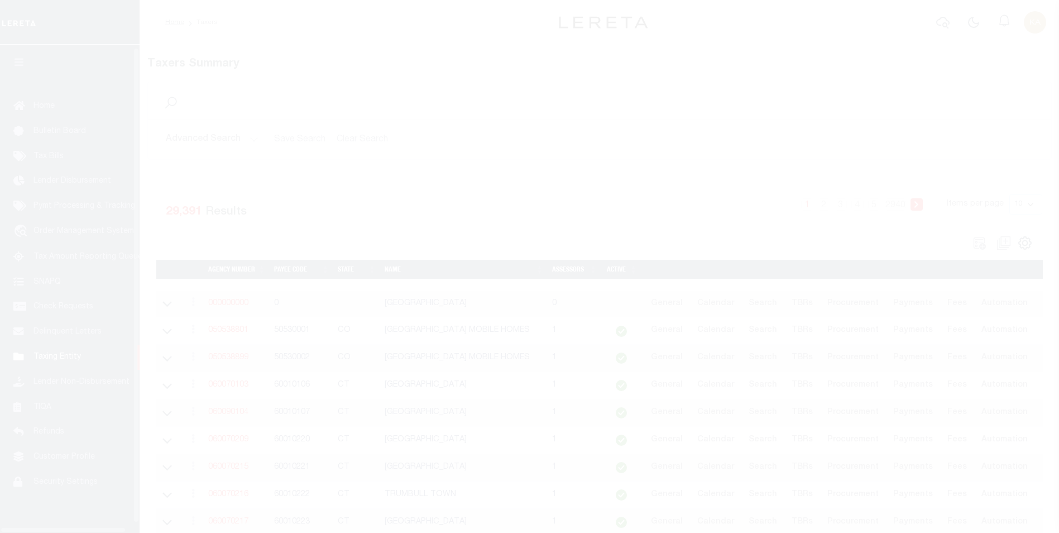
scroll to position [11, 0]
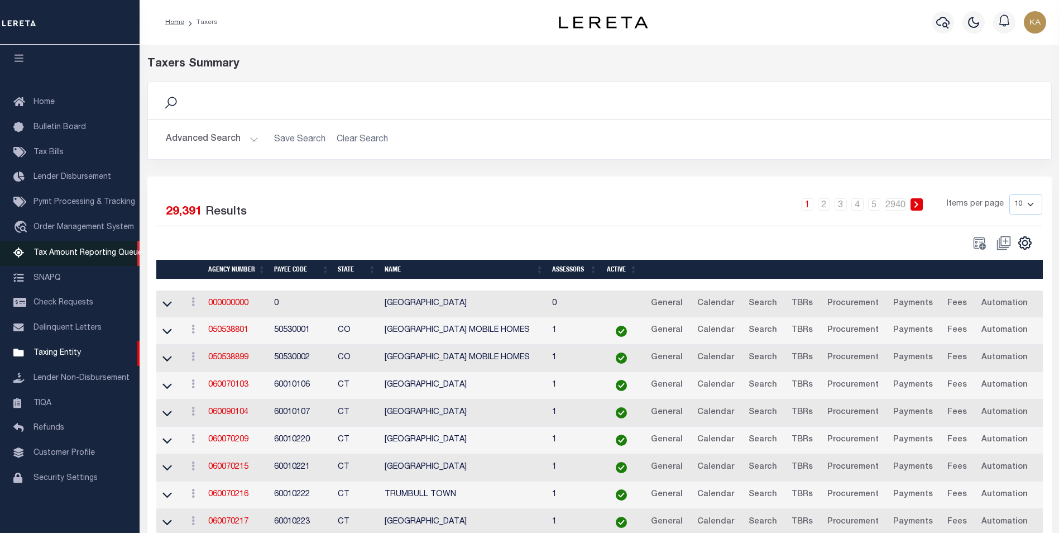
click at [98, 250] on span "Tax Amount Reporting Queue" at bounding box center [88, 253] width 109 height 8
click at [74, 249] on span "Tax Amount Reporting Queue" at bounding box center [88, 253] width 109 height 8
click at [55, 249] on span "Tax Amount Reporting Queue" at bounding box center [88, 253] width 109 height 8
click at [17, 248] on icon at bounding box center [22, 253] width 18 height 14
click at [61, 249] on span "Tax Amount Reporting Queue" at bounding box center [88, 253] width 109 height 8
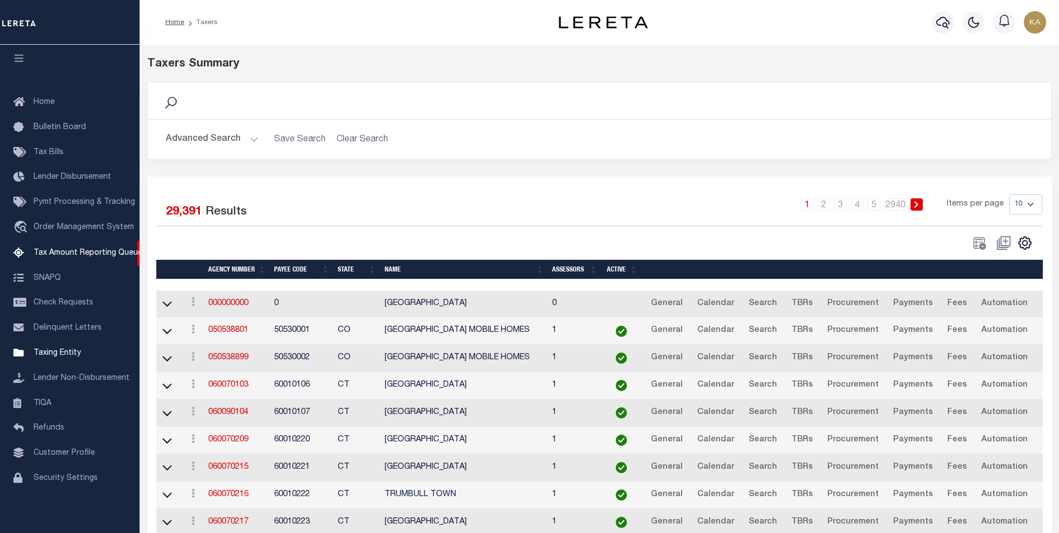
click at [1042, 23] on img "button" at bounding box center [1035, 22] width 22 height 22
click at [989, 78] on span "Sign out" at bounding box center [991, 79] width 32 height 8
